Goal: Information Seeking & Learning: Learn about a topic

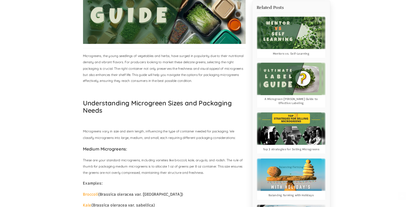
scroll to position [217, 0]
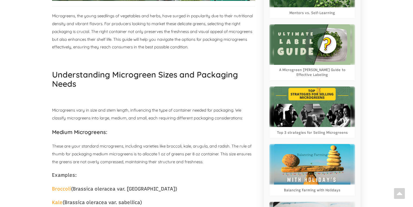
drag, startPoint x: 513, startPoint y: 0, endPoint x: 387, endPoint y: 167, distance: 209.1
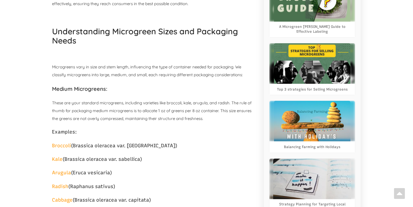
scroll to position [238, 0]
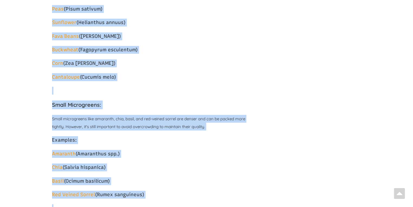
scroll to position [628, 0]
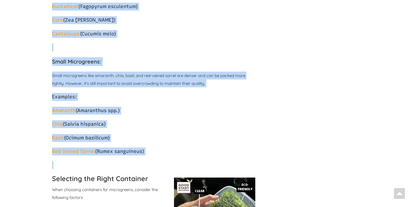
drag, startPoint x: 51, startPoint y: 46, endPoint x: 181, endPoint y: 162, distance: 174.1
copy div "Medium Microgreens: These are your standard microgreens, including varieties li…"
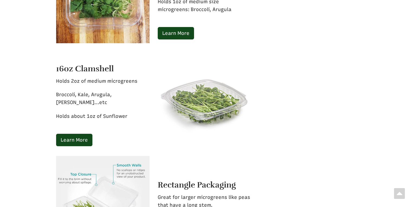
scroll to position [1169, 0]
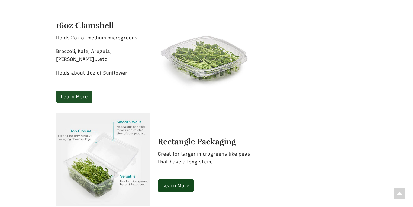
click at [76, 91] on link "Learn More" at bounding box center [74, 97] width 36 height 12
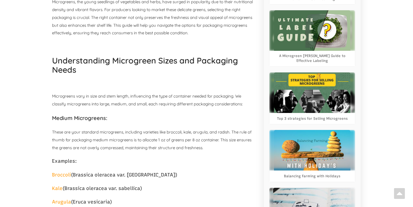
scroll to position [209, 0]
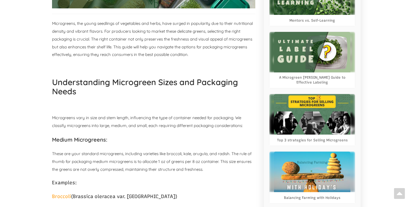
click at [307, 42] on img at bounding box center [312, 52] width 76 height 41
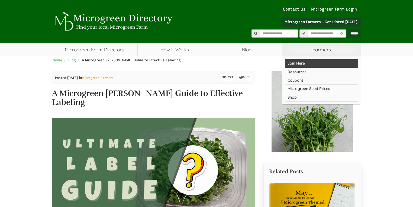
select select "Language Translate Widget"
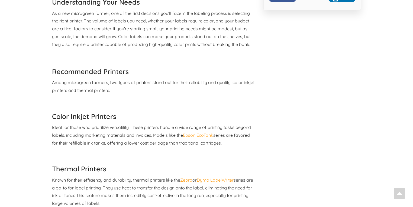
scroll to position [563, 0]
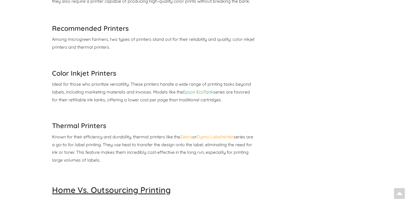
click at [192, 89] on link "Epson EcoTank" at bounding box center [198, 91] width 30 height 5
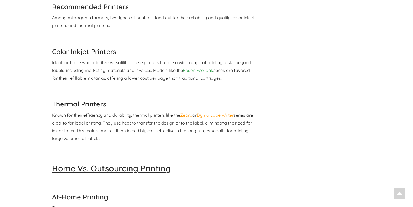
scroll to position [606, 0]
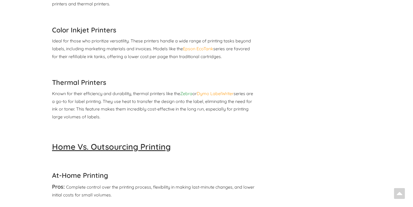
click at [190, 91] on link "Zebra" at bounding box center [186, 93] width 12 height 5
click at [222, 91] on link "Dymo LabelWriter" at bounding box center [215, 93] width 37 height 5
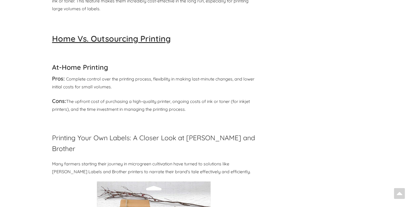
scroll to position [758, 0]
